Goal: Check status: Check status

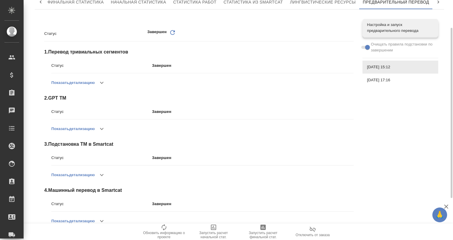
scroll to position [98, 0]
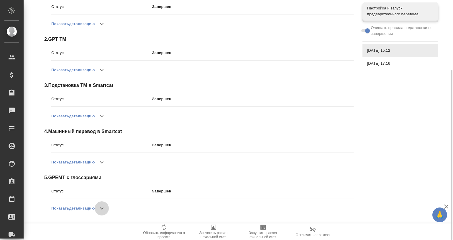
click at [102, 206] on icon "button" at bounding box center [101, 207] width 7 height 7
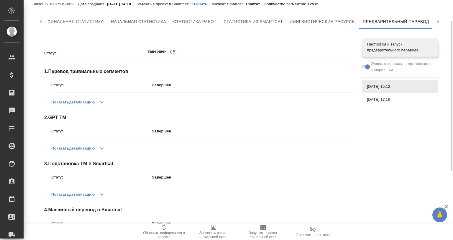
scroll to position [0, 0]
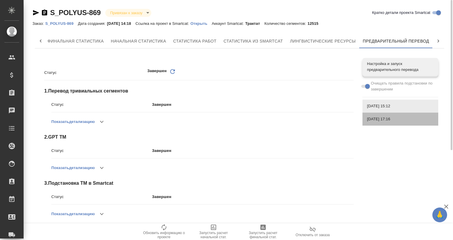
click at [380, 119] on span "16.09.2025, 17:16" at bounding box center [400, 119] width 66 height 6
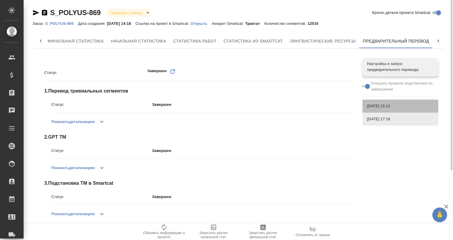
click at [383, 106] on span "19.09.2025, 15:12" at bounding box center [400, 106] width 66 height 6
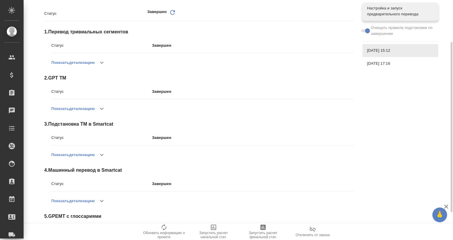
scroll to position [78, 0]
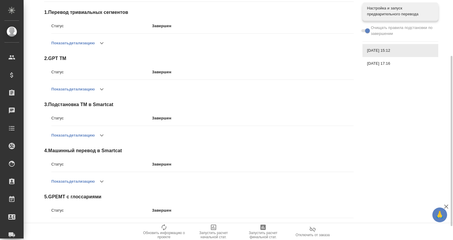
drag, startPoint x: 103, startPoint y: 179, endPoint x: 107, endPoint y: 173, distance: 6.6
click at [104, 179] on icon "button" at bounding box center [101, 181] width 7 height 7
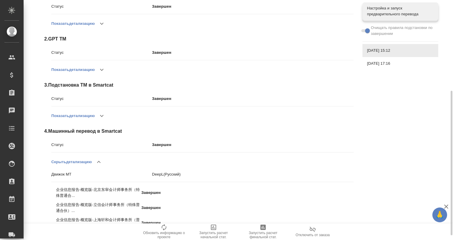
scroll to position [118, 0]
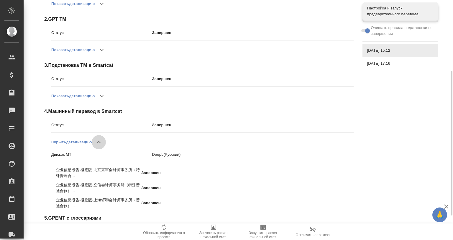
click at [99, 140] on icon "button" at bounding box center [98, 141] width 7 height 7
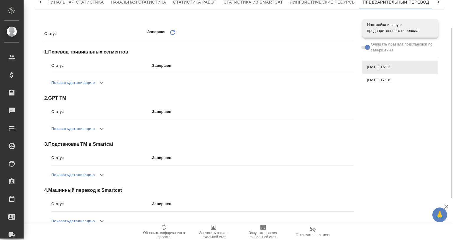
scroll to position [0, 0]
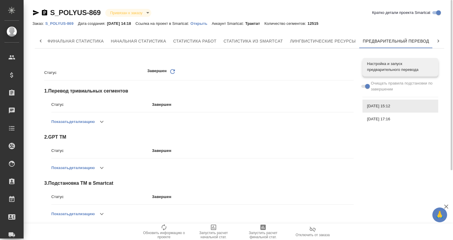
click at [202, 21] on p "Открыть" at bounding box center [201, 23] width 21 height 4
click at [381, 117] on span "16.09.2025, 17:16" at bounding box center [400, 119] width 66 height 6
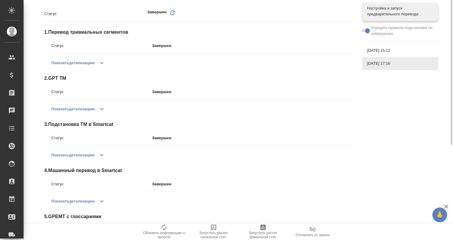
scroll to position [98, 0]
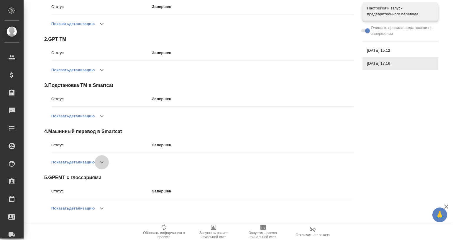
click at [99, 166] on button "button" at bounding box center [102, 162] width 14 height 14
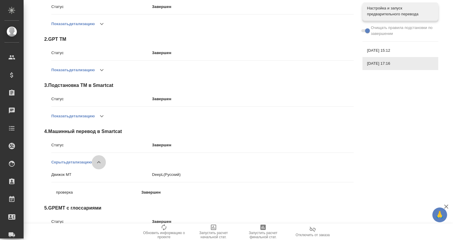
click at [102, 162] on icon "button" at bounding box center [98, 161] width 7 height 7
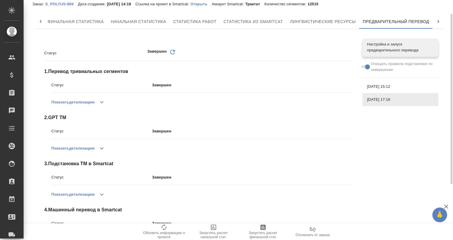
scroll to position [0, 0]
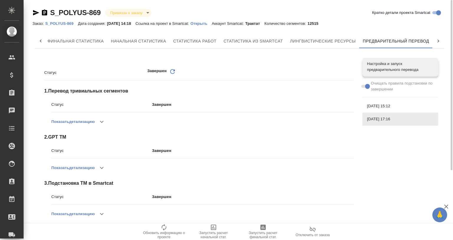
click at [381, 105] on span "19.09.2025, 15:12" at bounding box center [400, 106] width 66 height 6
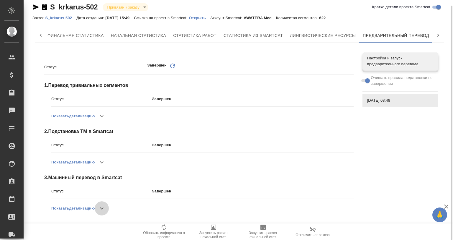
click at [105, 209] on icon "button" at bounding box center [101, 207] width 7 height 7
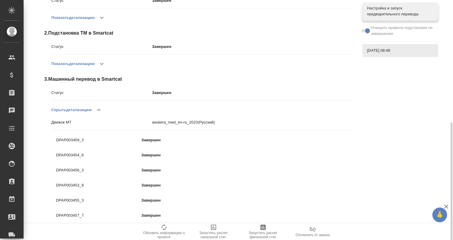
scroll to position [143, 0]
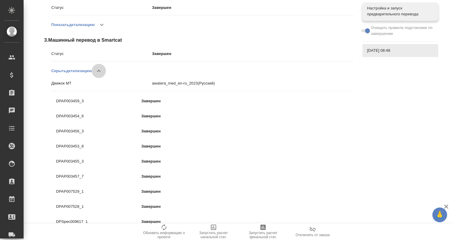
click at [99, 68] on icon "button" at bounding box center [98, 70] width 7 height 7
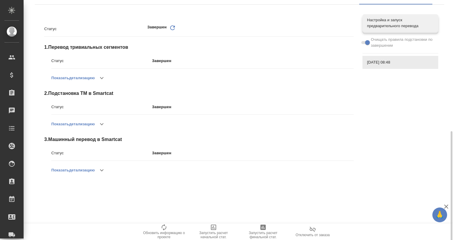
scroll to position [0, 0]
